Goal: Communication & Community: Answer question/provide support

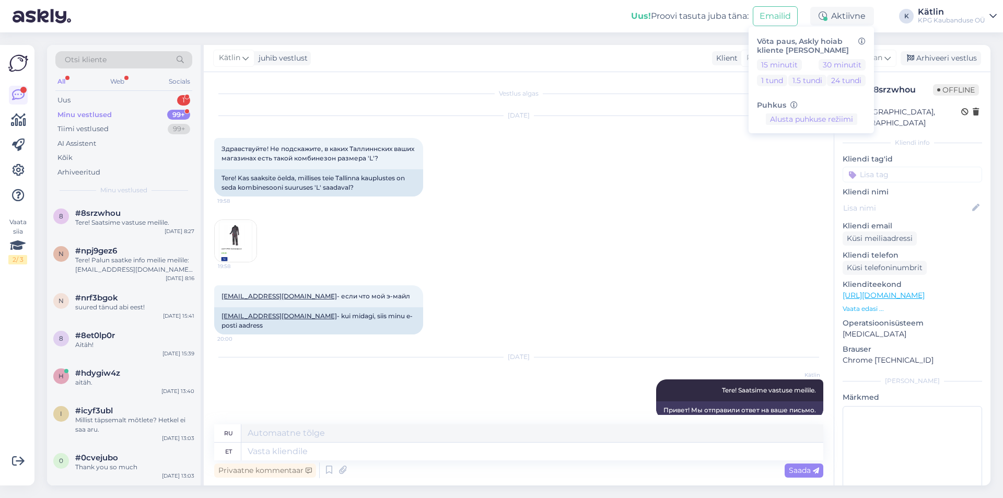
scroll to position [6, 0]
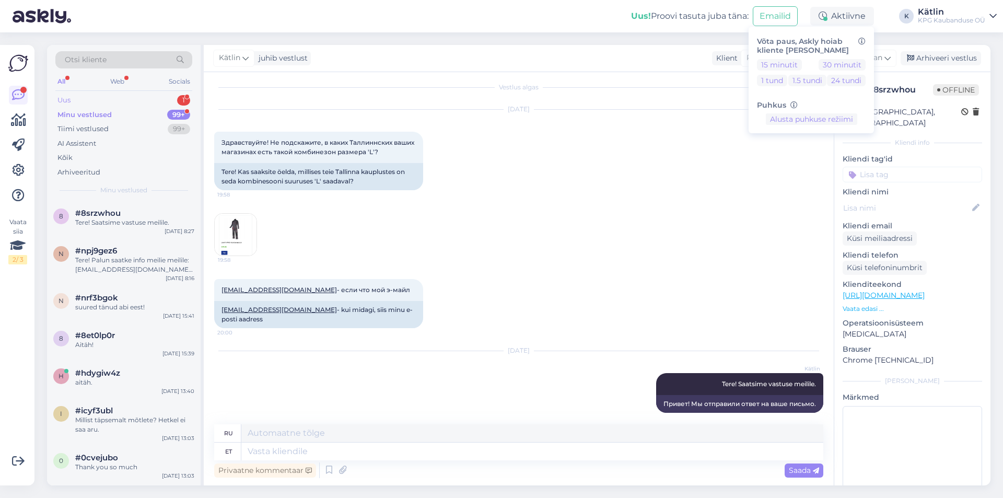
click at [104, 101] on div "Uus 1" at bounding box center [123, 100] width 137 height 15
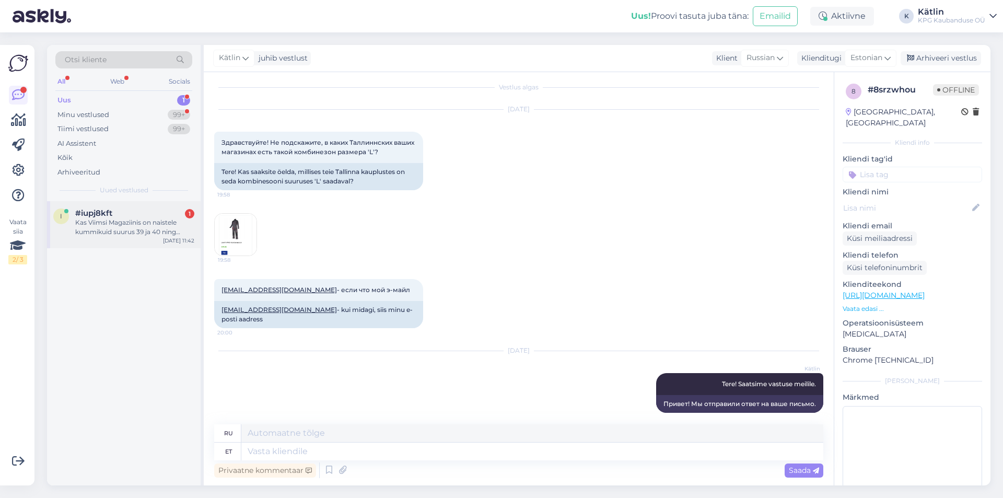
click at [149, 223] on div "Kas Viimsi Magaziinis on naistele kummikuid suurus 39 ja 40 ning meestele 41 võ…" at bounding box center [134, 227] width 119 height 19
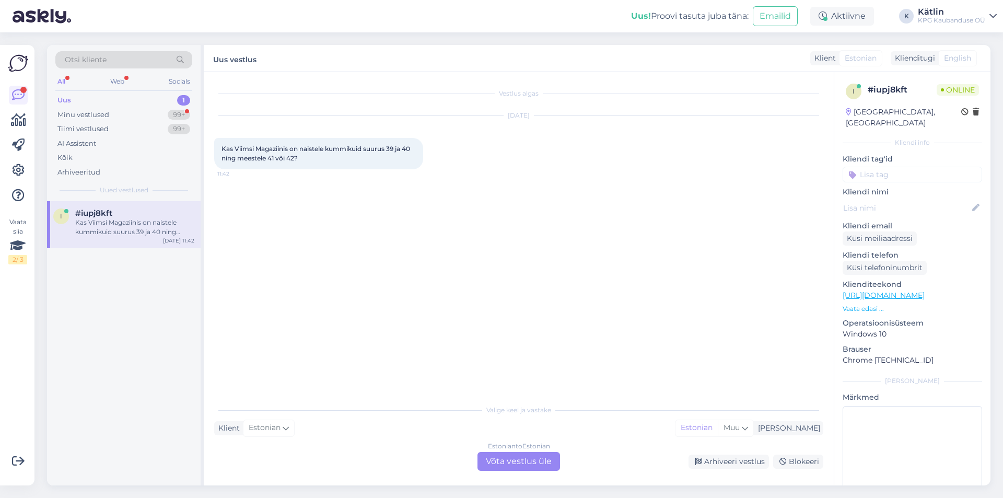
click at [503, 458] on div "Estonian to Estonian Võta vestlus üle" at bounding box center [518, 461] width 83 height 19
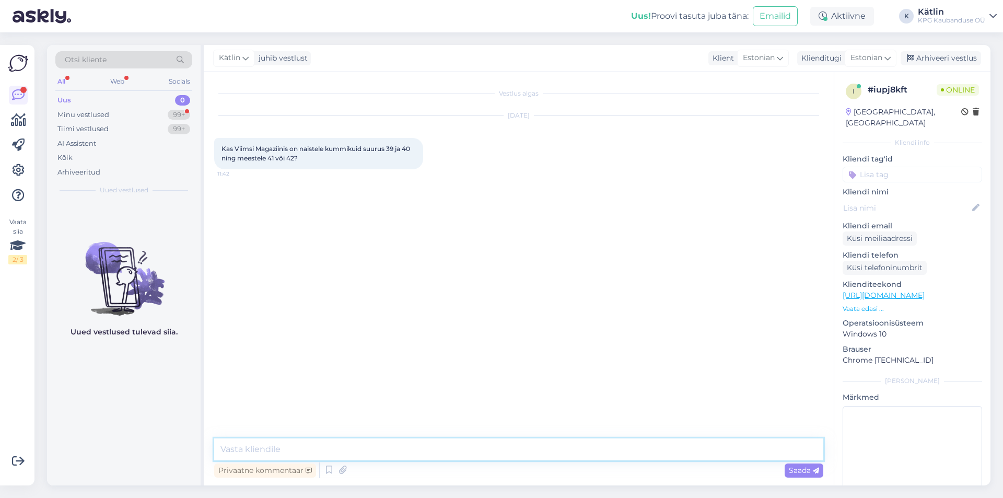
click at [495, 446] on textarea at bounding box center [518, 449] width 609 height 22
paste textarea "5557 3396"
type textarea "Tere! Jah, kindlasti peaks olema nendes suurustes kummikuid poes saadaval. Täps…"
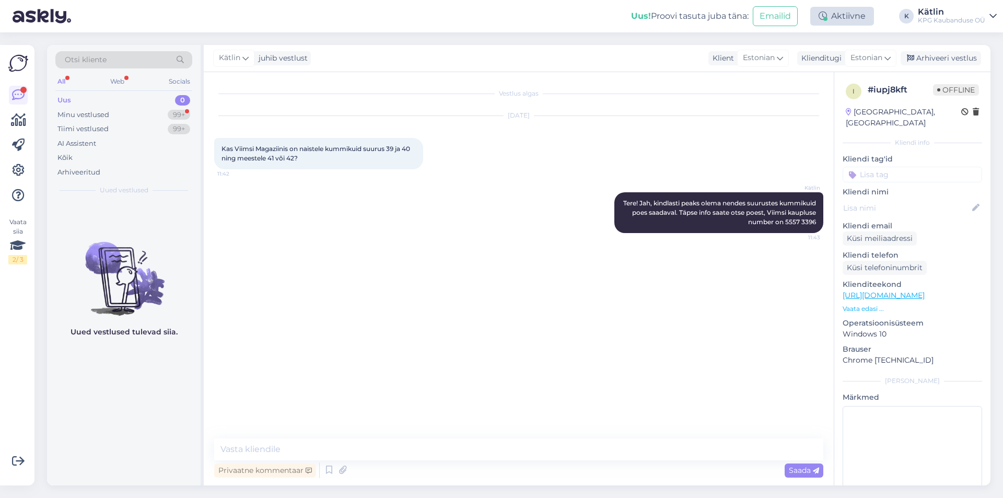
click at [845, 9] on div "Aktiivne" at bounding box center [842, 16] width 64 height 19
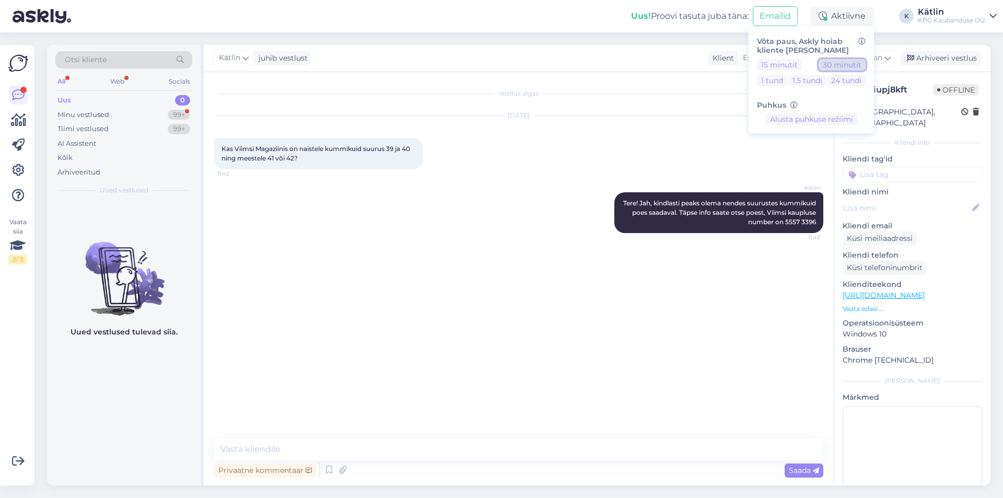
click at [853, 65] on button "30 minutit" at bounding box center [842, 64] width 47 height 11
click at [96, 122] on div "Tiimi vestlused 99+" at bounding box center [123, 129] width 137 height 15
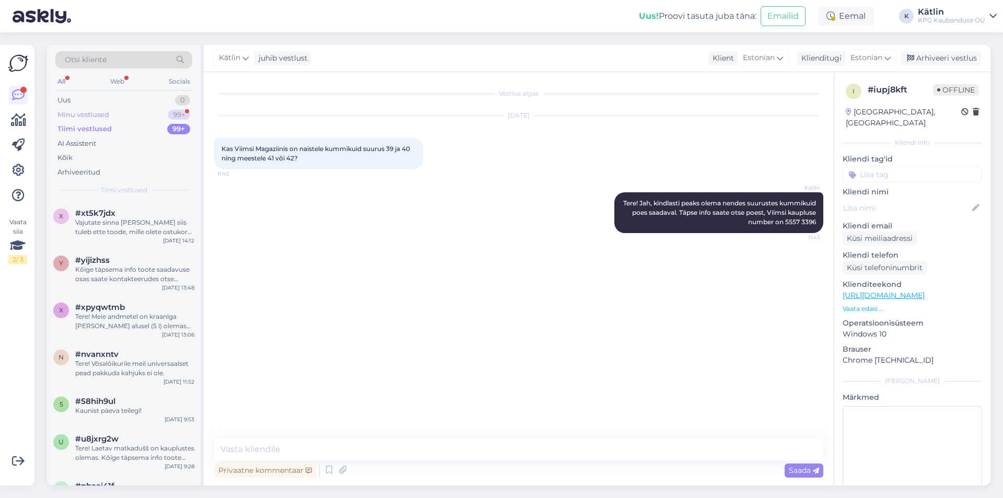
click at [96, 115] on div "Minu vestlused" at bounding box center [83, 115] width 52 height 10
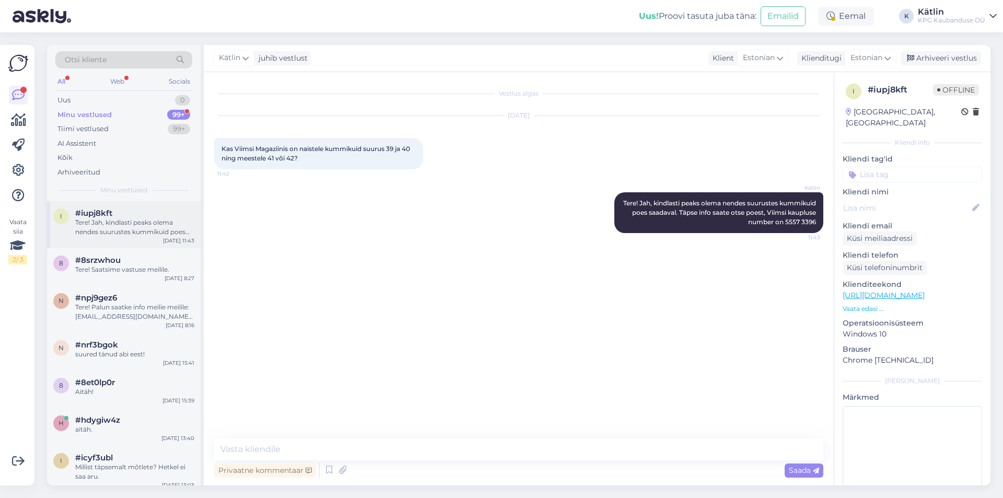
click at [108, 218] on div "Tere! Jah, kindlasti peaks olema nendes suurustes kummikuid poes saadaval. Täps…" at bounding box center [134, 227] width 119 height 19
click at [852, 20] on div "Eemal" at bounding box center [846, 16] width 56 height 19
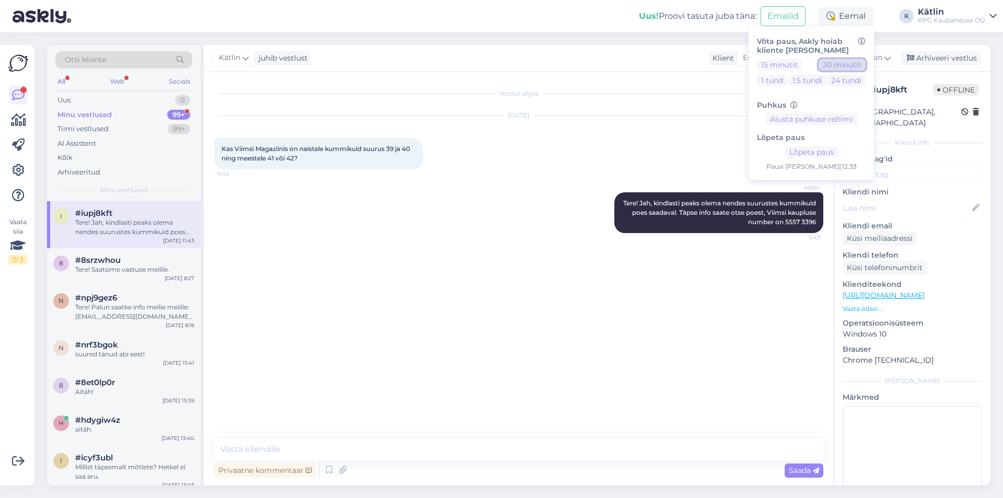
click at [838, 63] on button "30 minutit" at bounding box center [842, 64] width 47 height 11
